Goal: Use online tool/utility: Utilize a website feature to perform a specific function

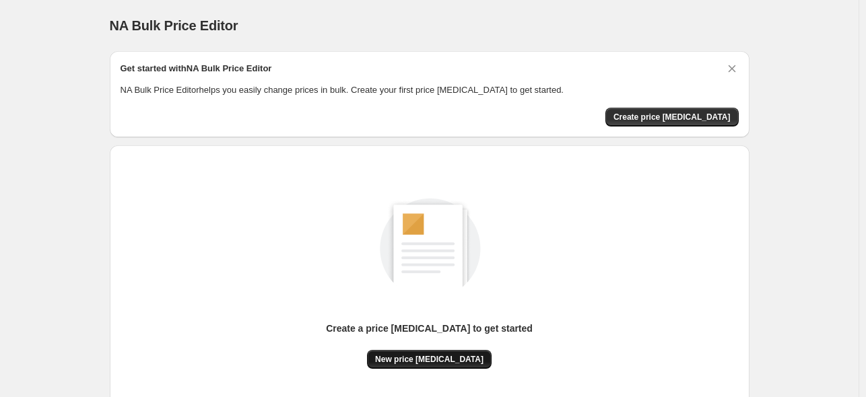
click at [437, 357] on span "New price [MEDICAL_DATA]" at bounding box center [429, 359] width 108 height 11
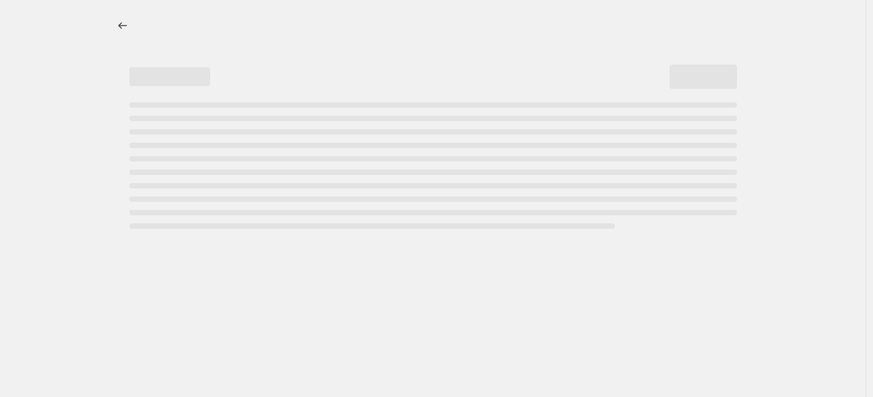
select select "percentage"
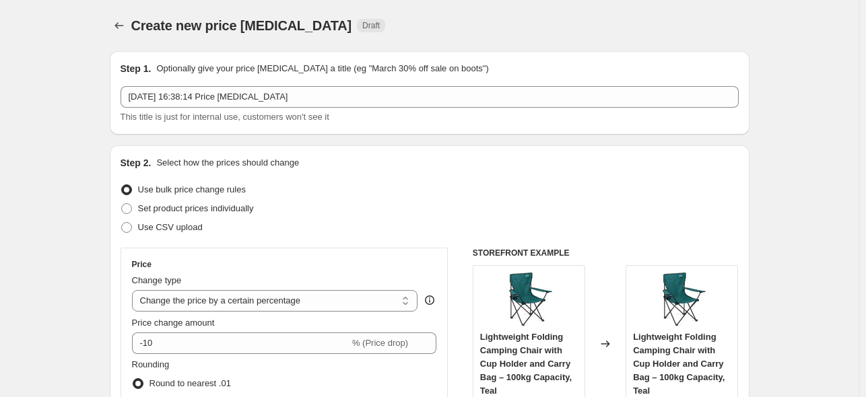
scroll to position [202, 0]
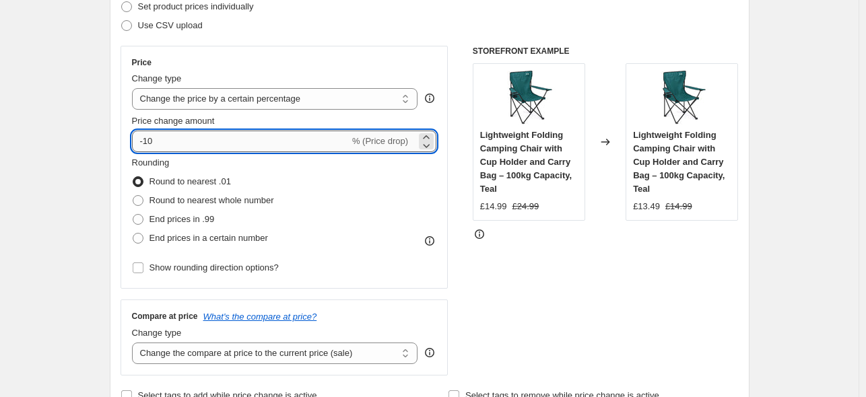
click at [263, 132] on input "-10" at bounding box center [241, 142] width 218 height 22
type input "-1"
type input "-25"
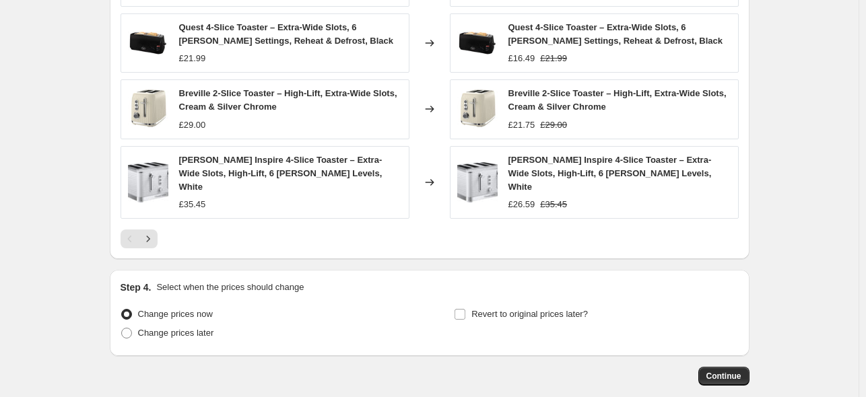
scroll to position [969, 0]
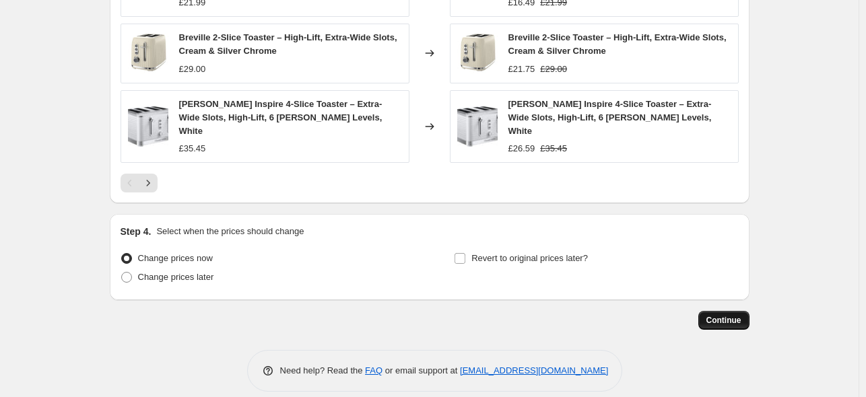
click at [727, 312] on button "Continue" at bounding box center [724, 320] width 51 height 19
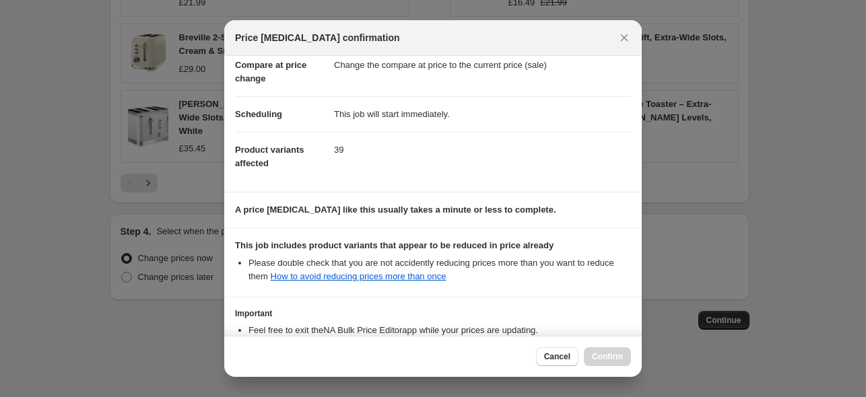
scroll to position [168, 0]
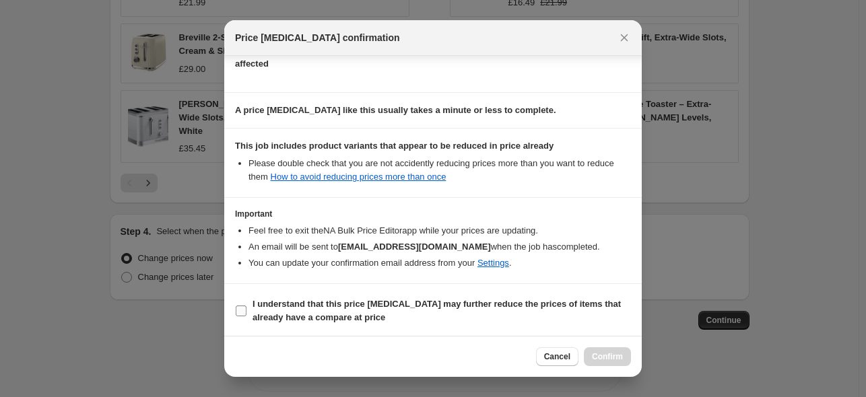
click at [238, 320] on label "I understand that this price [MEDICAL_DATA] may further reduce the prices of it…" at bounding box center [433, 311] width 396 height 32
click at [238, 317] on input "I understand that this price [MEDICAL_DATA] may further reduce the prices of it…" at bounding box center [241, 311] width 11 height 11
checkbox input "true"
click at [607, 359] on span "Confirm" at bounding box center [607, 357] width 31 height 11
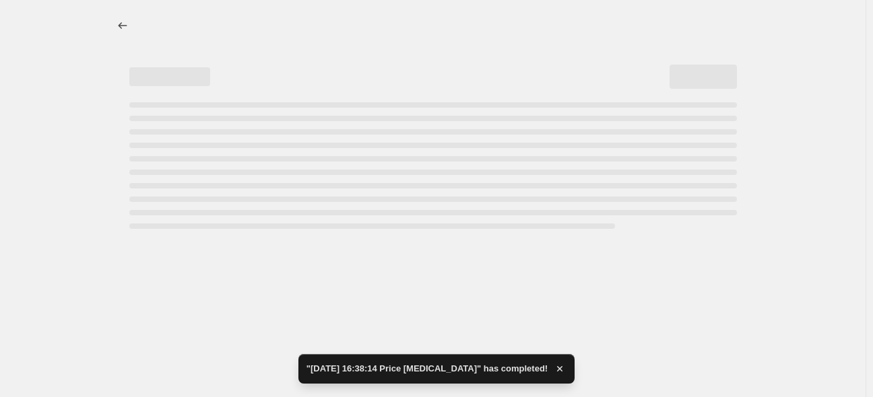
select select "percentage"
